Goal: Information Seeking & Learning: Learn about a topic

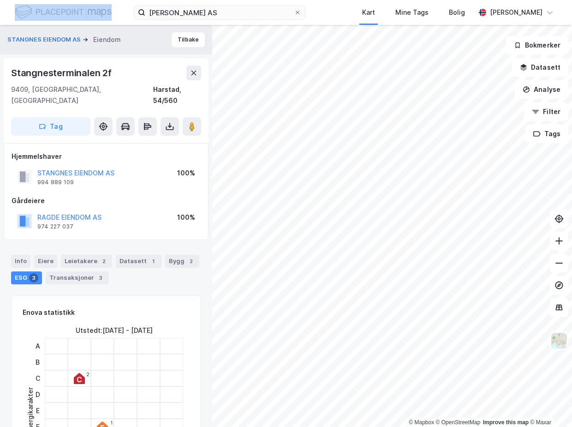
drag, startPoint x: 244, startPoint y: 21, endPoint x: 110, endPoint y: 13, distance: 133.6
click at [98, 13] on div "Stangnes Eiendom AS Kart Mine Tags Bolig [PERSON_NAME]" at bounding box center [286, 12] width 572 height 25
click at [226, 15] on input "[PERSON_NAME] AS" at bounding box center [219, 13] width 149 height 14
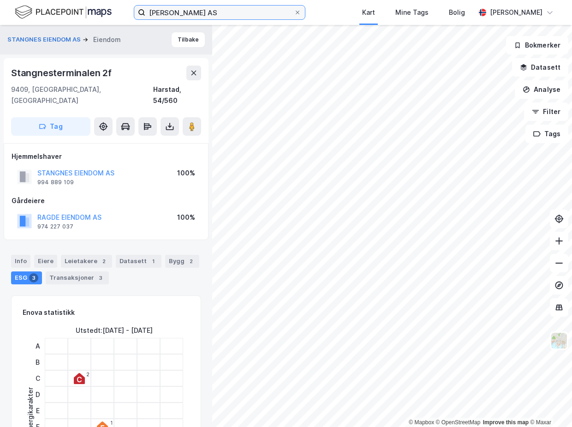
click at [225, 15] on input "[PERSON_NAME] AS" at bounding box center [219, 13] width 149 height 14
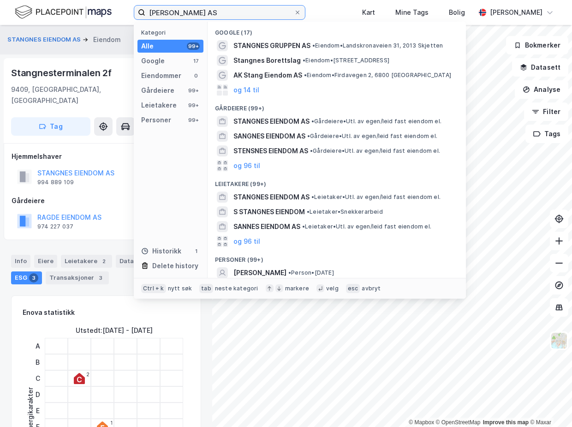
click at [225, 14] on input "[PERSON_NAME] AS" at bounding box center [219, 13] width 149 height 14
paste input "Eldøyane 167 & 175"
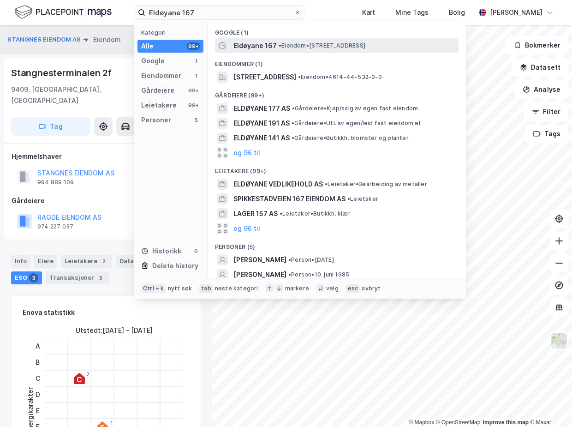
click at [283, 43] on span "• Eiendom • [STREET_ADDRESS]" at bounding box center [322, 45] width 87 height 7
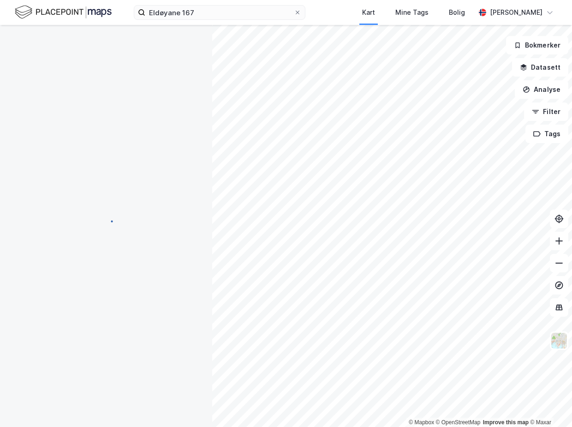
scroll to position [126, 0]
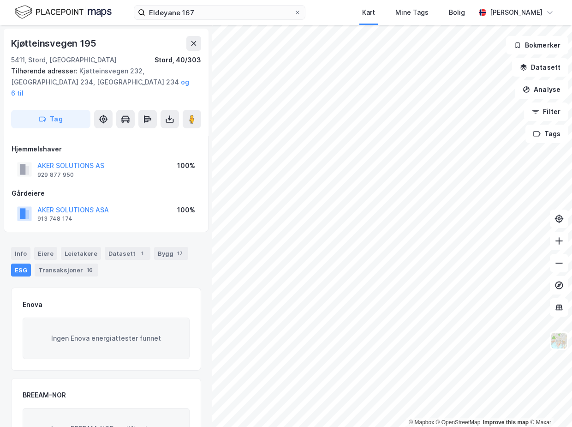
scroll to position [1, 0]
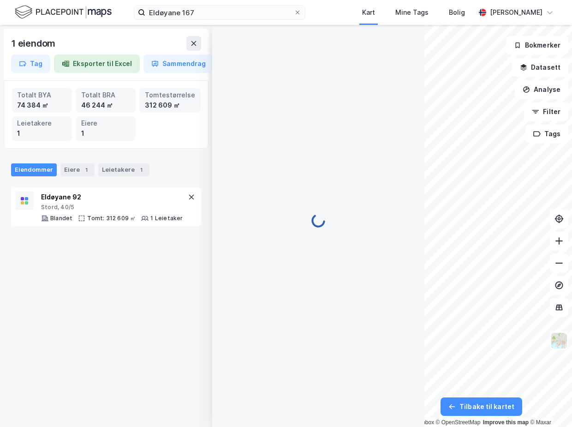
scroll to position [1, 0]
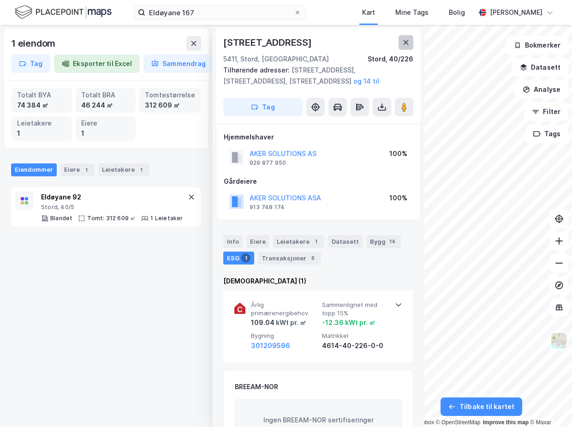
click at [405, 41] on icon at bounding box center [406, 42] width 5 height 5
click at [401, 42] on button at bounding box center [406, 42] width 15 height 15
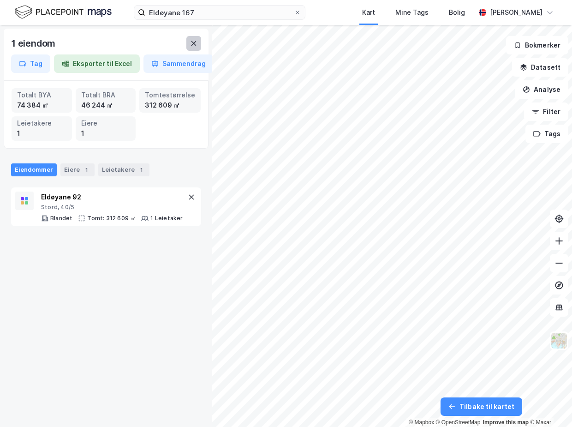
click at [193, 43] on icon at bounding box center [193, 43] width 7 height 7
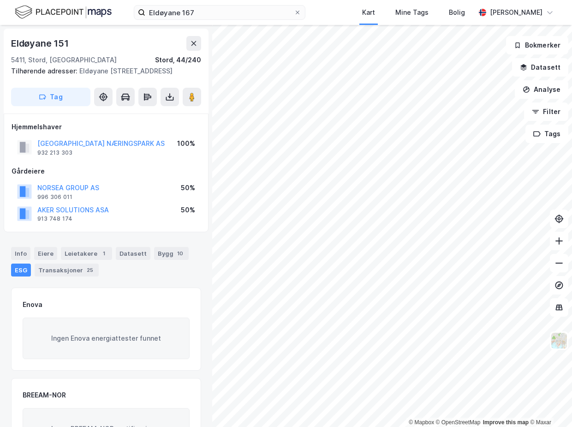
scroll to position [1, 0]
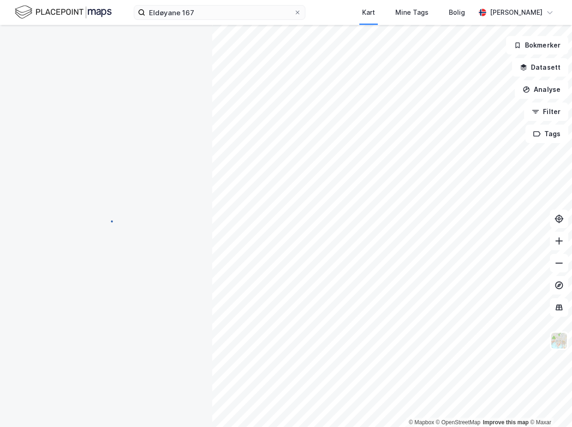
scroll to position [1, 0]
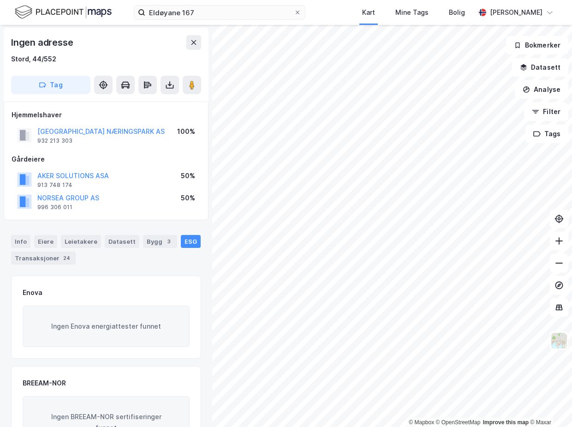
scroll to position [1, 0]
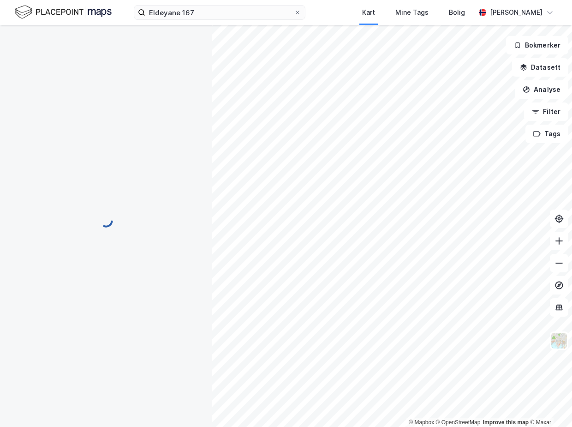
scroll to position [1, 0]
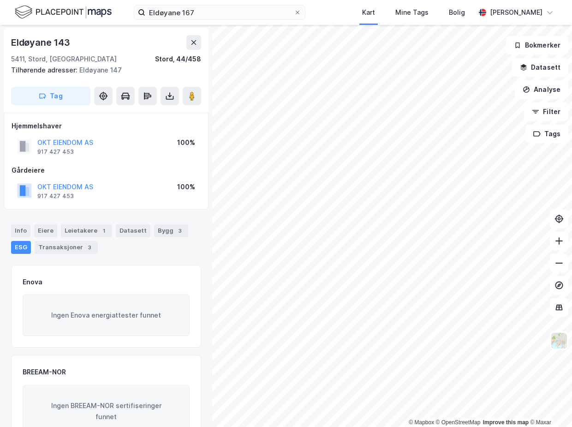
scroll to position [1, 0]
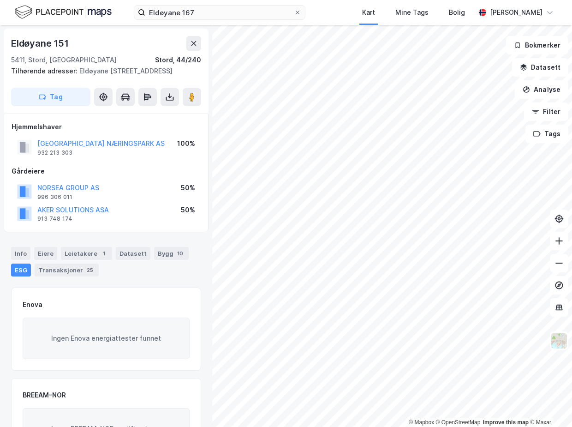
scroll to position [1, 0]
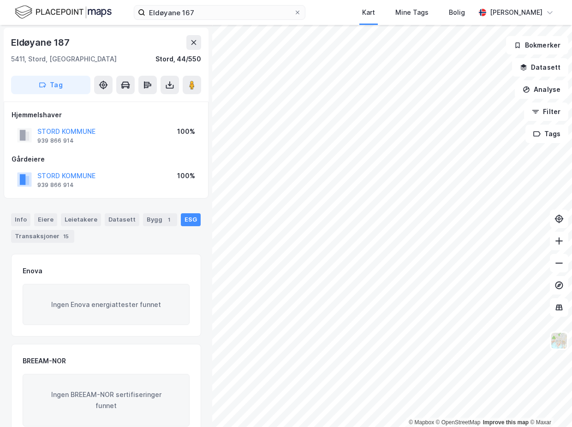
scroll to position [1, 0]
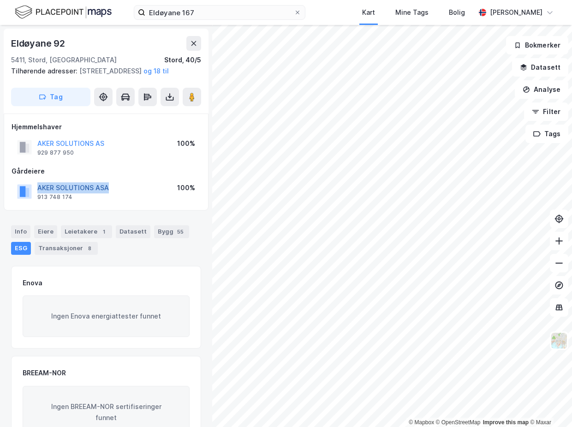
drag, startPoint x: 132, startPoint y: 199, endPoint x: 38, endPoint y: 200, distance: 94.6
click at [38, 200] on div "AKER SOLUTIONS ASA 913 748 174 100%" at bounding box center [106, 191] width 189 height 22
click at [146, 202] on div "AKER SOLUTIONS ASA 913 748 174 100%" at bounding box center [106, 191] width 189 height 22
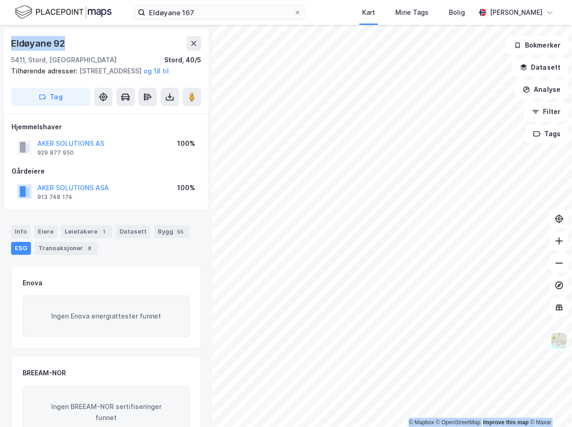
drag, startPoint x: 62, startPoint y: 43, endPoint x: -3, endPoint y: 43, distance: 65.1
click at [0, 43] on html "Eldøyane 167 Kart Mine Tags Bolig [PERSON_NAME] © Mapbox © OpenStreetMap Improv…" at bounding box center [286, 213] width 572 height 427
copy div "© Mapbox © OpenStreetMap Improve this map © [STREET_ADDRESS]"
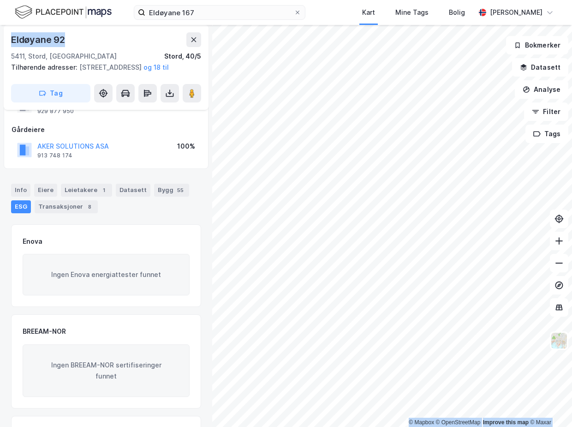
scroll to position [42, 0]
click at [18, 197] on div "Info" at bounding box center [20, 190] width 19 height 13
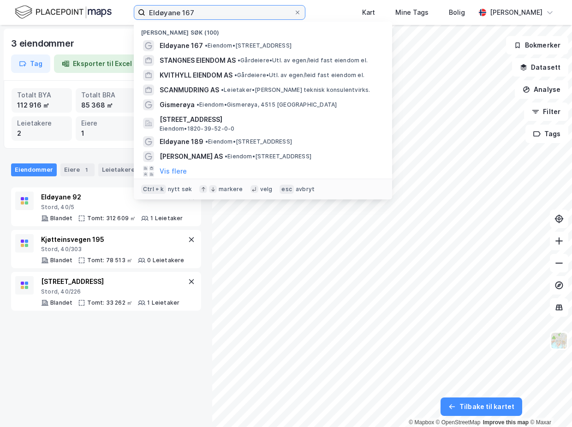
drag, startPoint x: 204, startPoint y: 8, endPoint x: 97, endPoint y: 11, distance: 107.1
click at [97, 11] on div "Eldøyane 167 Nylige søk (100) [GEOGRAPHIC_DATA] 167 • Eiendom • [STREET_ADDRESS…" at bounding box center [286, 12] width 572 height 25
paste input "Eldøyane 80"
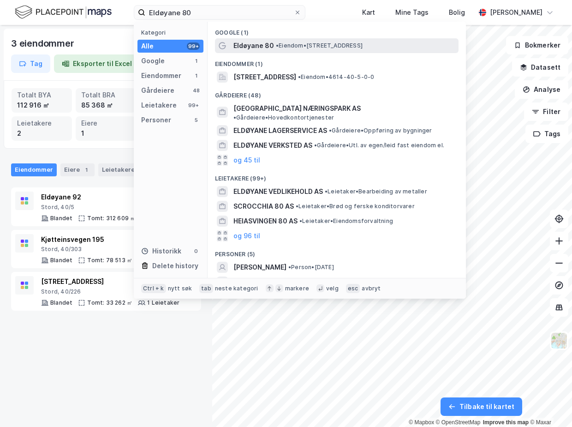
click at [284, 41] on div "Eldøyane 80 • Eiendom • [STREET_ADDRESS]" at bounding box center [345, 45] width 223 height 11
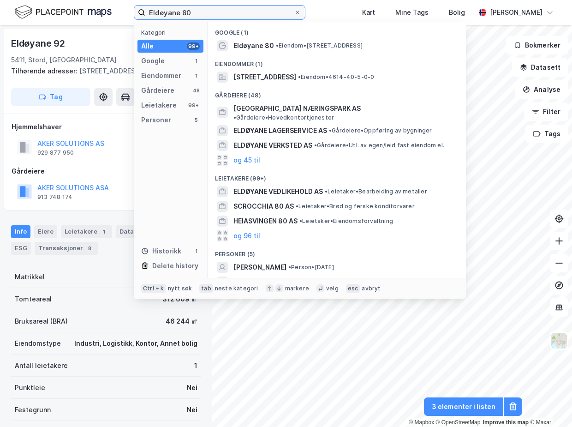
paste input "[PERSON_NAME] AS"
drag, startPoint x: 172, startPoint y: 12, endPoint x: 111, endPoint y: 10, distance: 60.9
click at [111, 10] on div "Eldøyane 80 Kategori Alle 99+ Google 1 Eiendommer 1 Gårdeiere 48 Leietakere 99+…" at bounding box center [286, 12] width 572 height 25
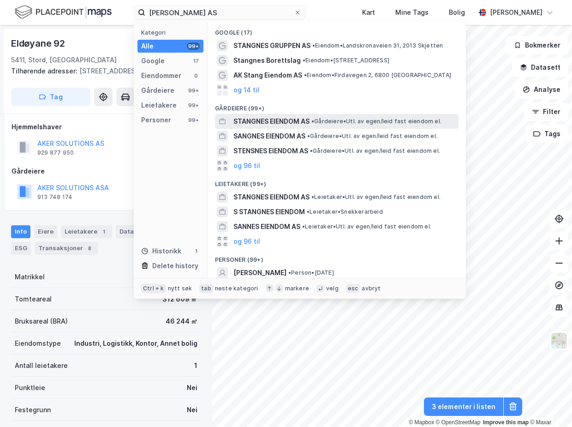
click at [286, 122] on span "STANGNES EIENDOM AS" at bounding box center [272, 121] width 76 height 11
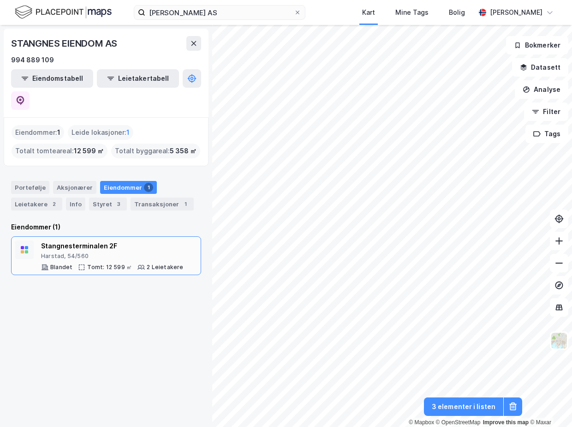
click at [131, 252] on div "Harstad, 54/560" at bounding box center [112, 255] width 143 height 7
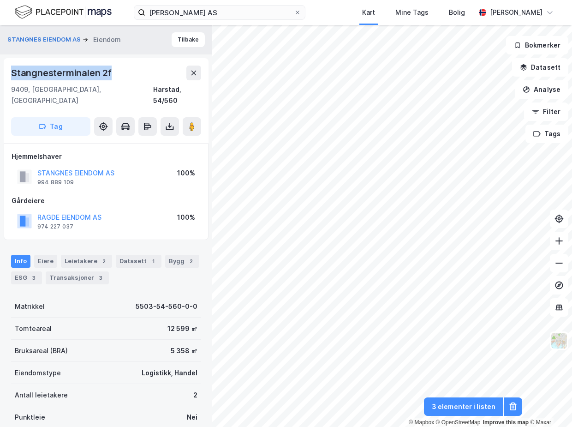
drag, startPoint x: 119, startPoint y: 72, endPoint x: 9, endPoint y: 76, distance: 109.5
click at [9, 76] on div "[STREET_ADDRESS]" at bounding box center [106, 100] width 205 height 85
copy div "Stangnesterminalen 2f"
click at [171, 255] on div "Bygg 2" at bounding box center [182, 261] width 34 height 13
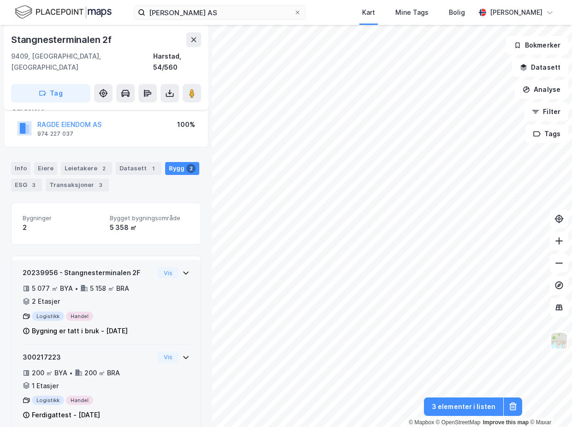
scroll to position [97, 0]
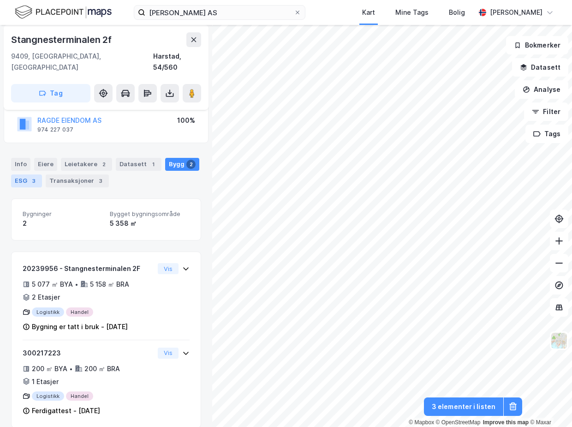
click at [19, 174] on div "ESG 3" at bounding box center [26, 180] width 31 height 13
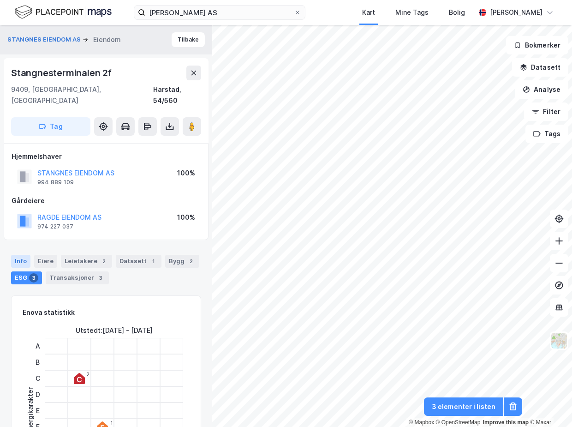
click at [25, 255] on div "Info" at bounding box center [20, 261] width 19 height 13
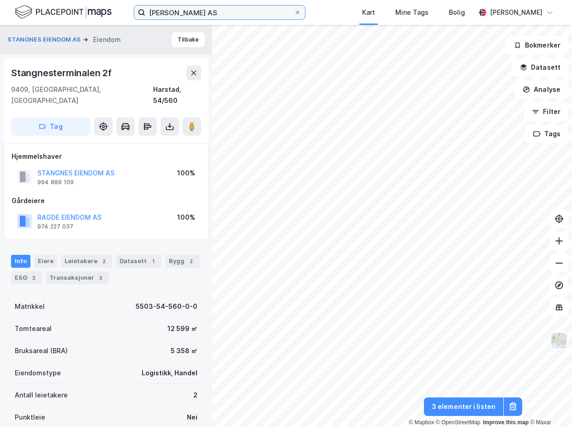
click at [231, 10] on input "[PERSON_NAME] AS" at bounding box center [219, 13] width 149 height 14
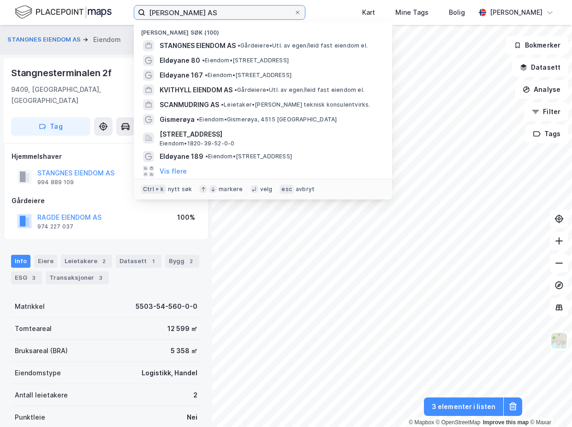
click at [231, 11] on input "[PERSON_NAME] AS" at bounding box center [219, 13] width 149 height 14
paste input "Andøya Havn"
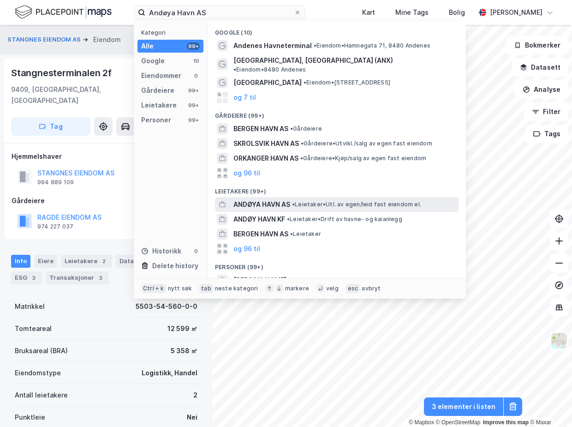
click at [277, 199] on span "ANDØYA HAVN AS" at bounding box center [262, 204] width 57 height 11
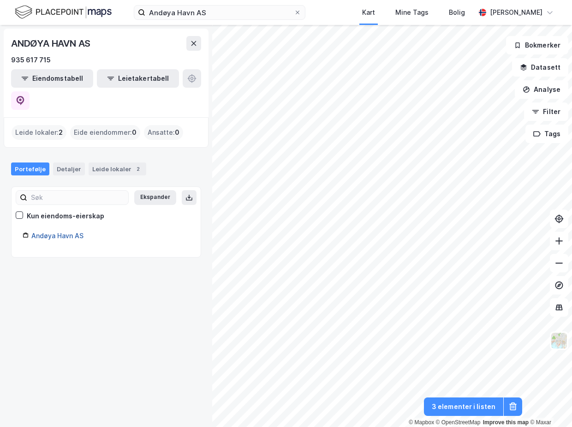
click at [62, 232] on link "Andøya Havn AS" at bounding box center [57, 236] width 52 height 8
drag, startPoint x: 148, startPoint y: 44, endPoint x: 177, endPoint y: 27, distance: 33.9
click at [148, 44] on div "ANDØYA HAVN AS" at bounding box center [106, 43] width 190 height 15
click at [215, 12] on input "Andøya Havn AS" at bounding box center [219, 13] width 149 height 14
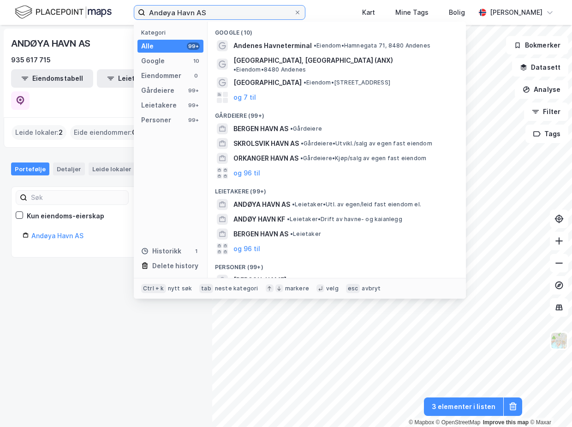
click at [215, 12] on input "Andøya Havn AS" at bounding box center [219, 13] width 149 height 14
drag, startPoint x: 228, startPoint y: 9, endPoint x: 82, endPoint y: 13, distance: 145.4
click at [82, 13] on div "Andøya Havn AS Kategori Alle 99+ Google 10 Eiendommer 0 Gårdeiere 99+ Leietaker…" at bounding box center [286, 12] width 572 height 25
paste input "fjord Salmo"
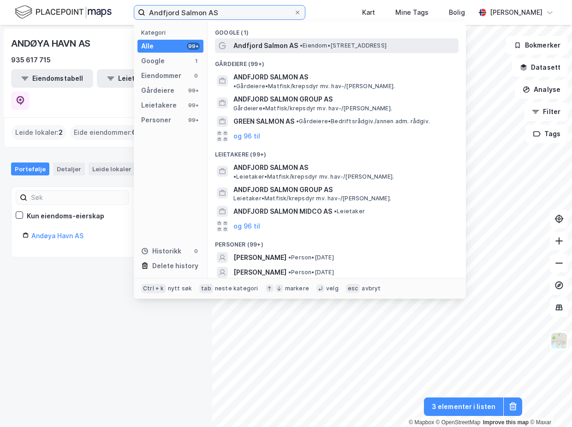
type input "Andfjord Salmon AS"
click at [251, 43] on span "Andfjord Salmon AS" at bounding box center [266, 45] width 65 height 11
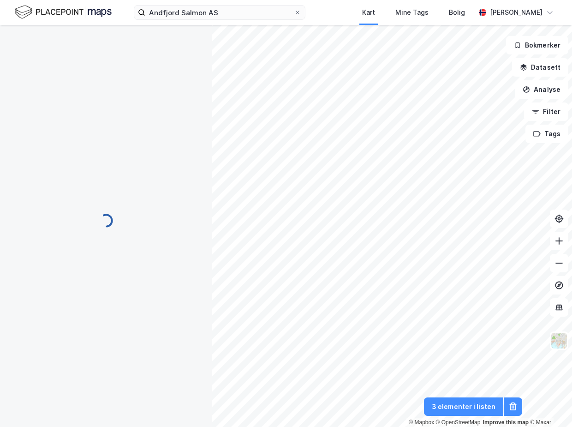
scroll to position [0, 0]
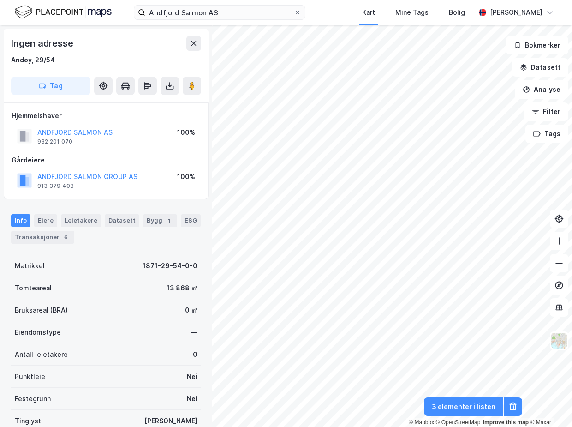
scroll to position [0, 0]
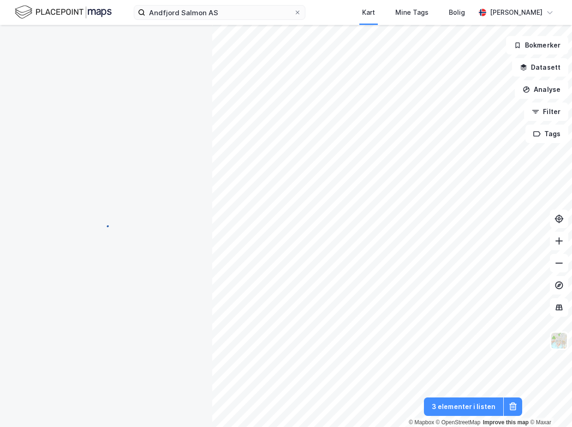
scroll to position [0, 0]
